Goal: Navigation & Orientation: Find specific page/section

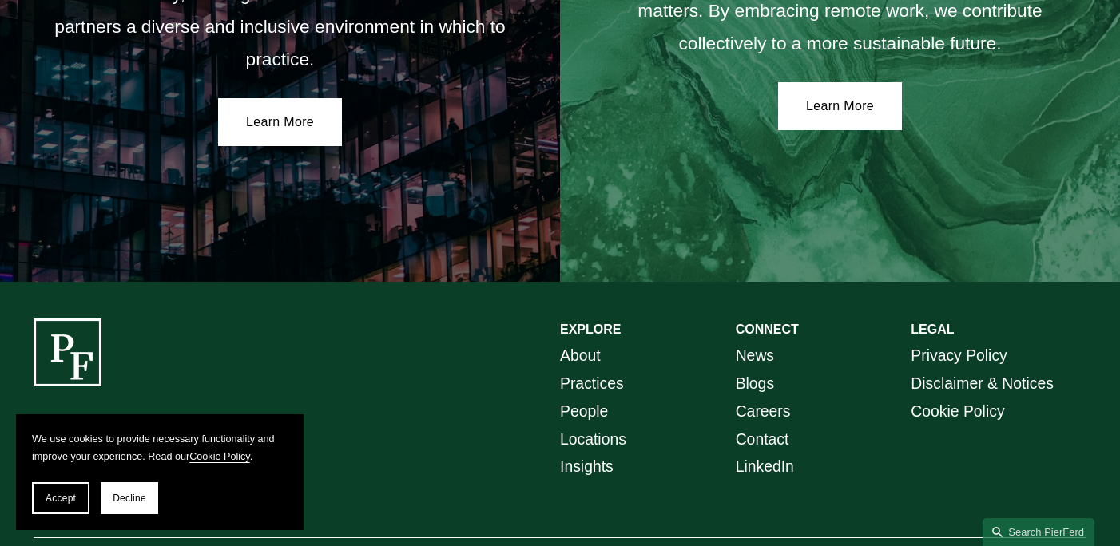
scroll to position [2803, 0]
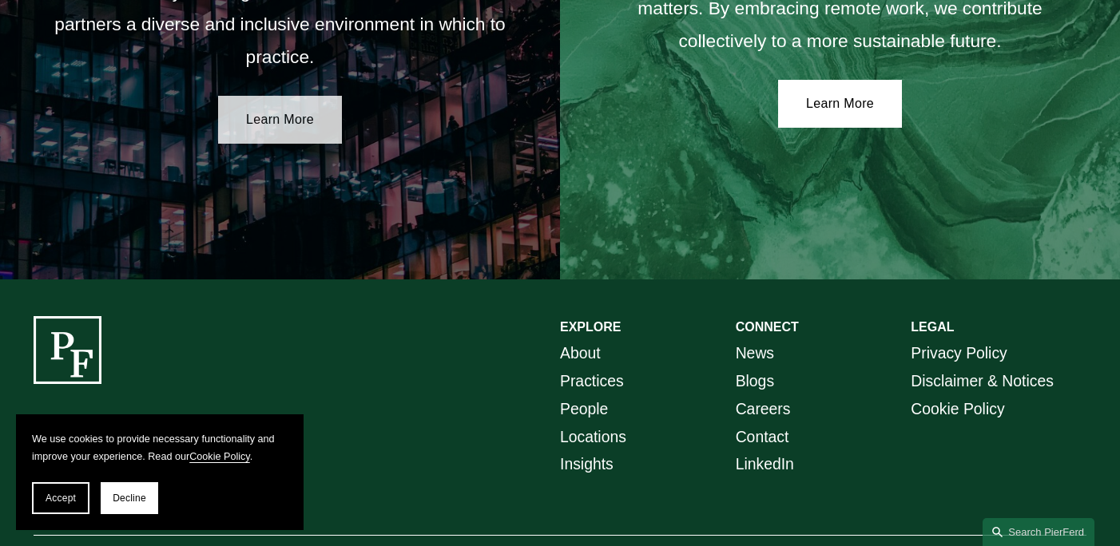
click at [315, 114] on link "Learn More" at bounding box center [280, 120] width 124 height 48
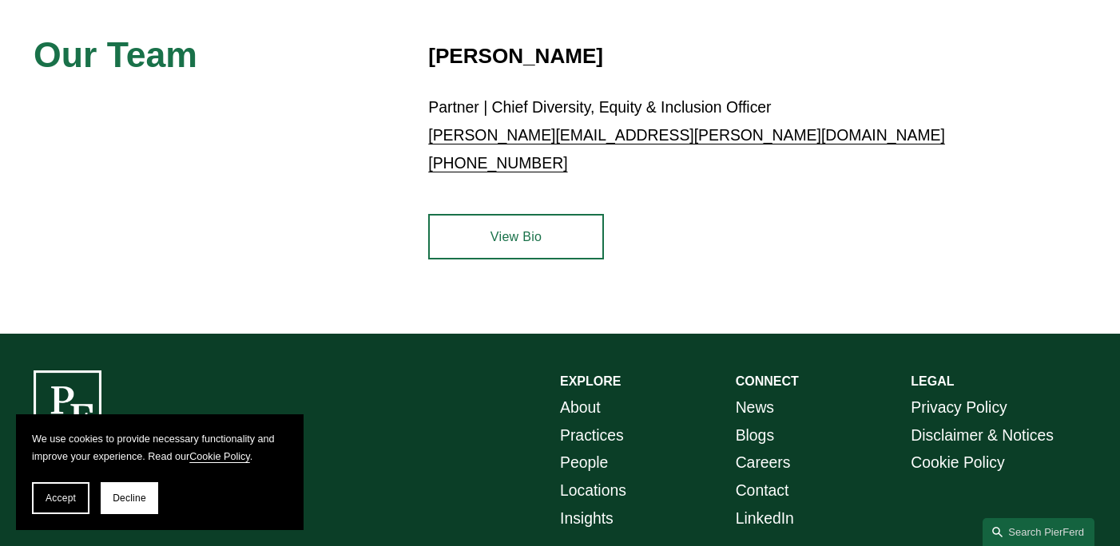
scroll to position [847, 0]
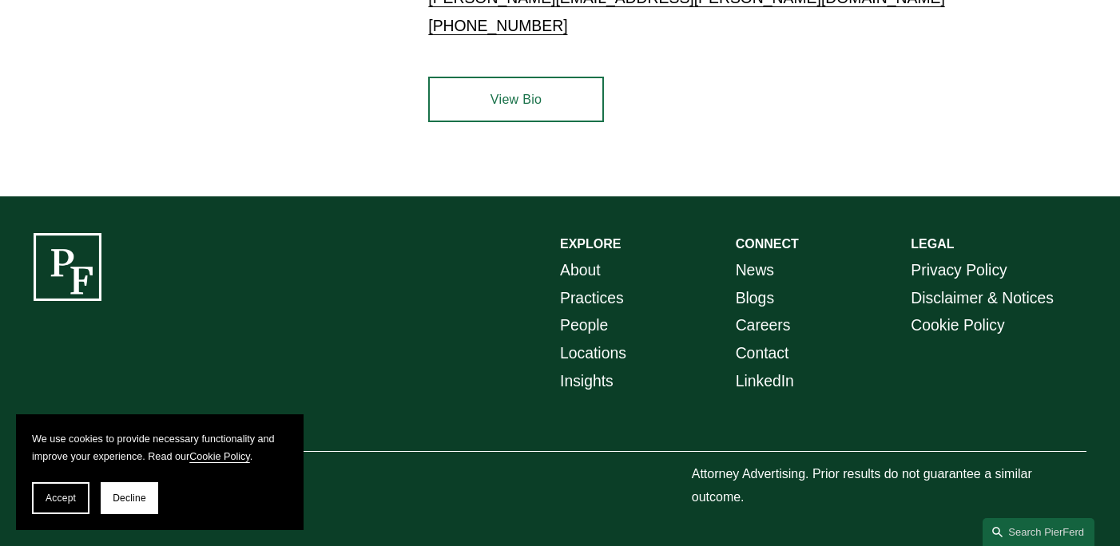
click at [601, 388] on link "Insights" at bounding box center [587, 381] width 54 height 28
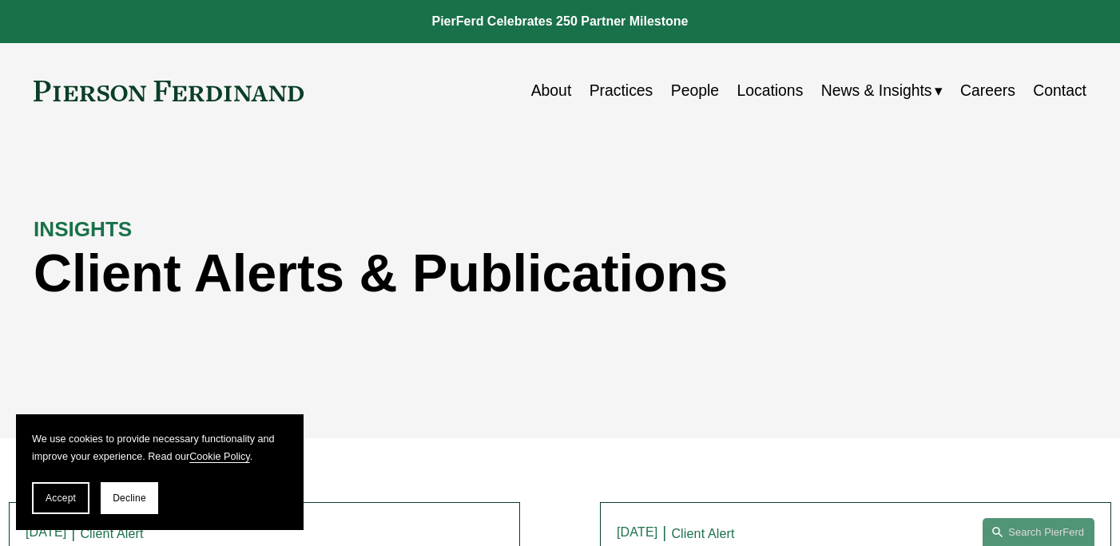
click at [696, 93] on link "People" at bounding box center [695, 90] width 48 height 31
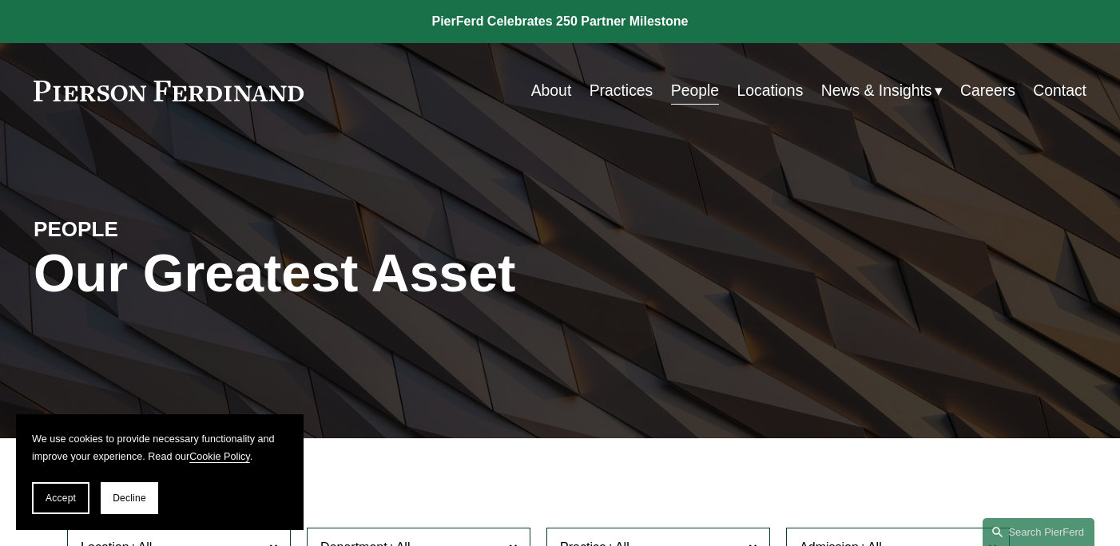
click at [204, 96] on link at bounding box center [169, 91] width 270 height 21
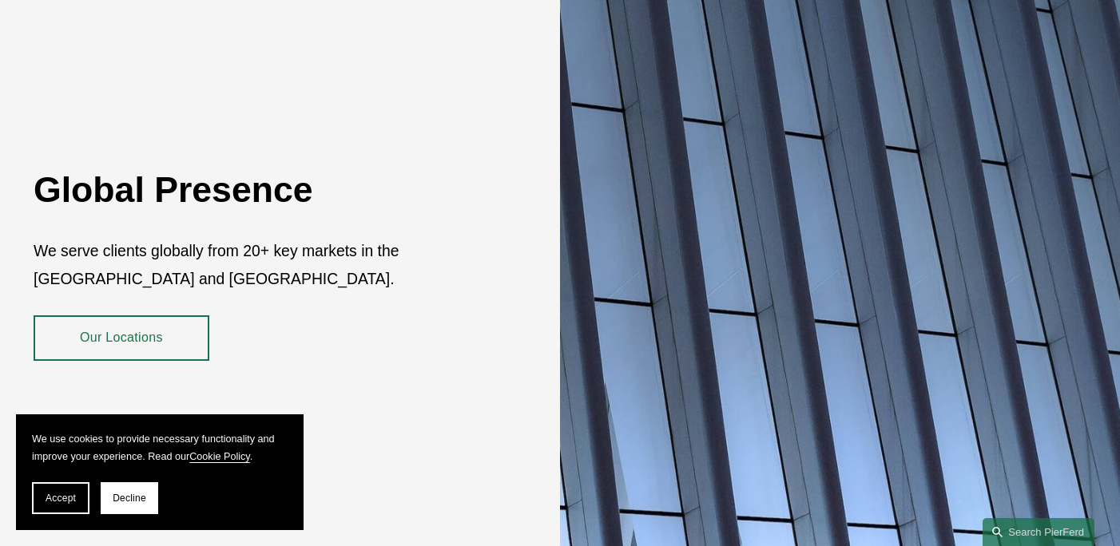
scroll to position [2861, 0]
